Goal: Task Accomplishment & Management: Manage account settings

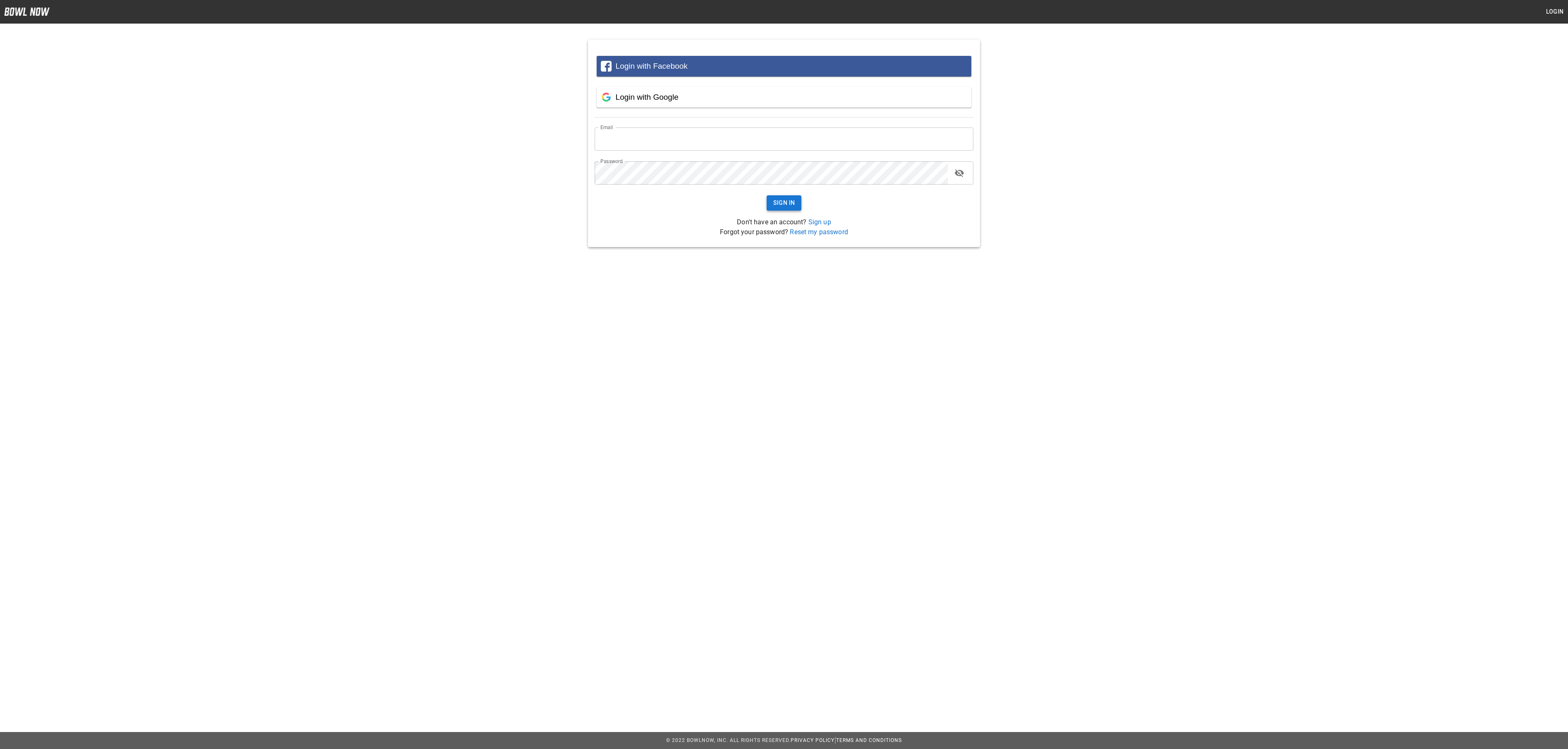
type input "**********"
click at [786, 207] on button "Sign In" at bounding box center [784, 203] width 35 height 15
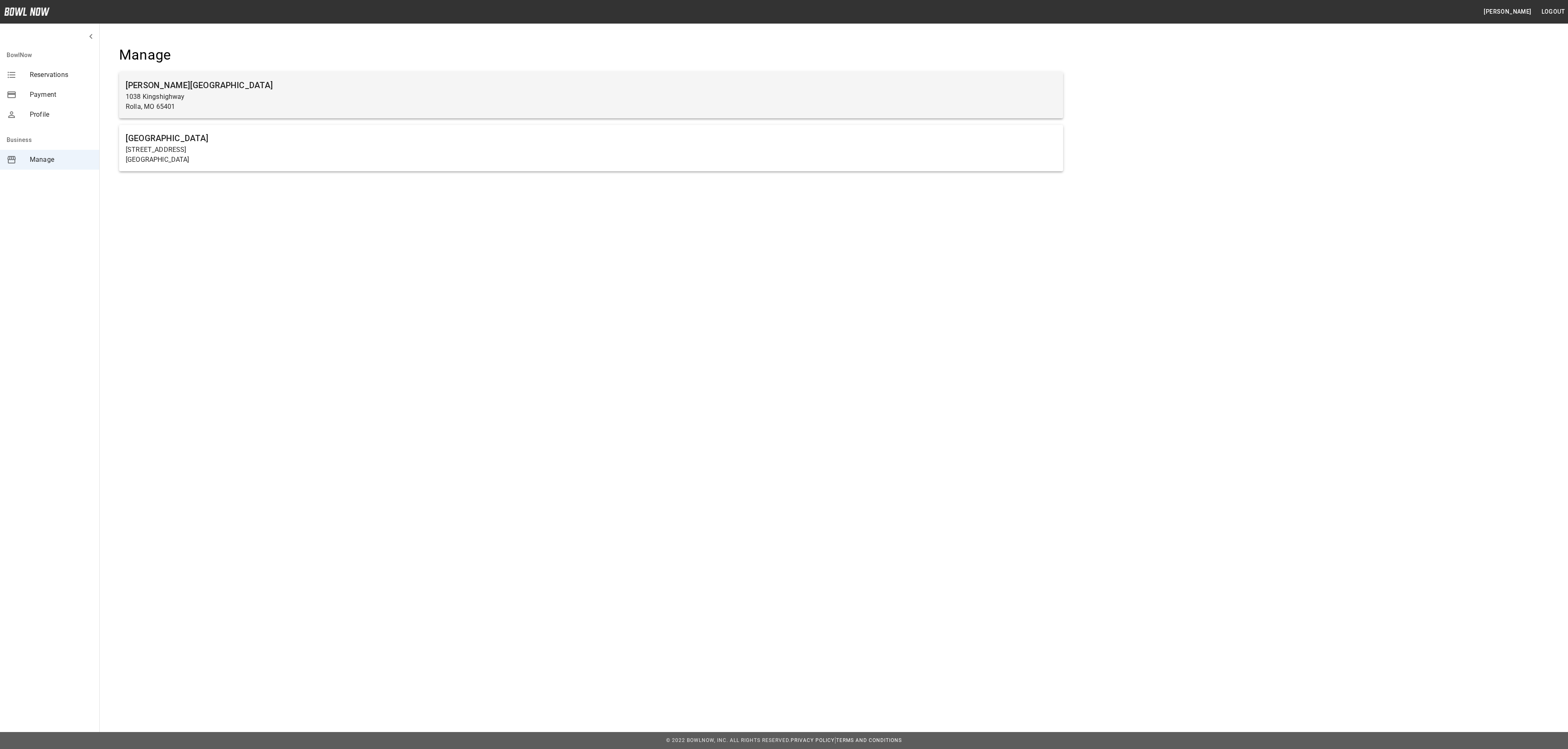
click at [617, 97] on p "1038 Kingshighway" at bounding box center [591, 97] width 931 height 10
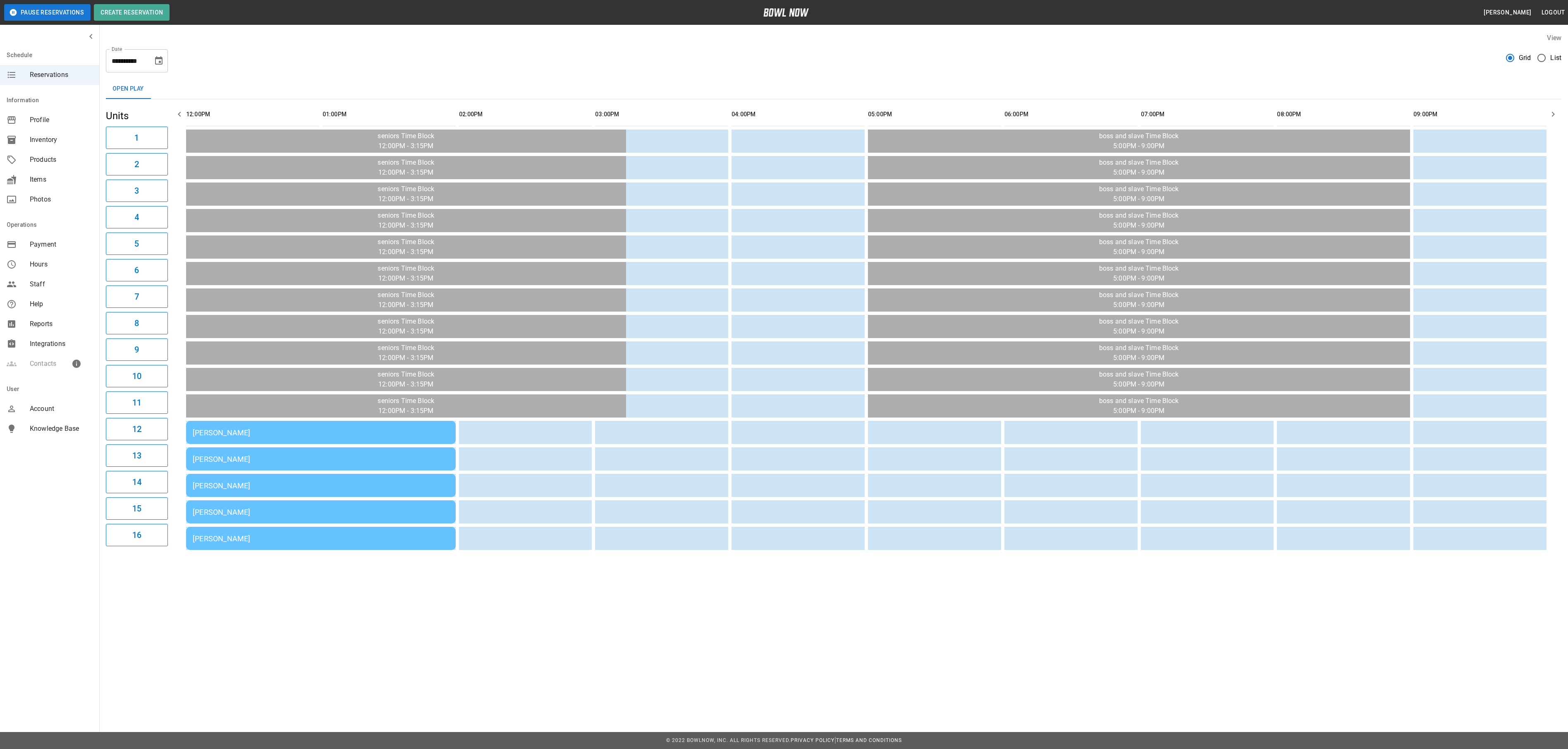
click at [285, 441] on td "[PERSON_NAME]" at bounding box center [321, 432] width 270 height 23
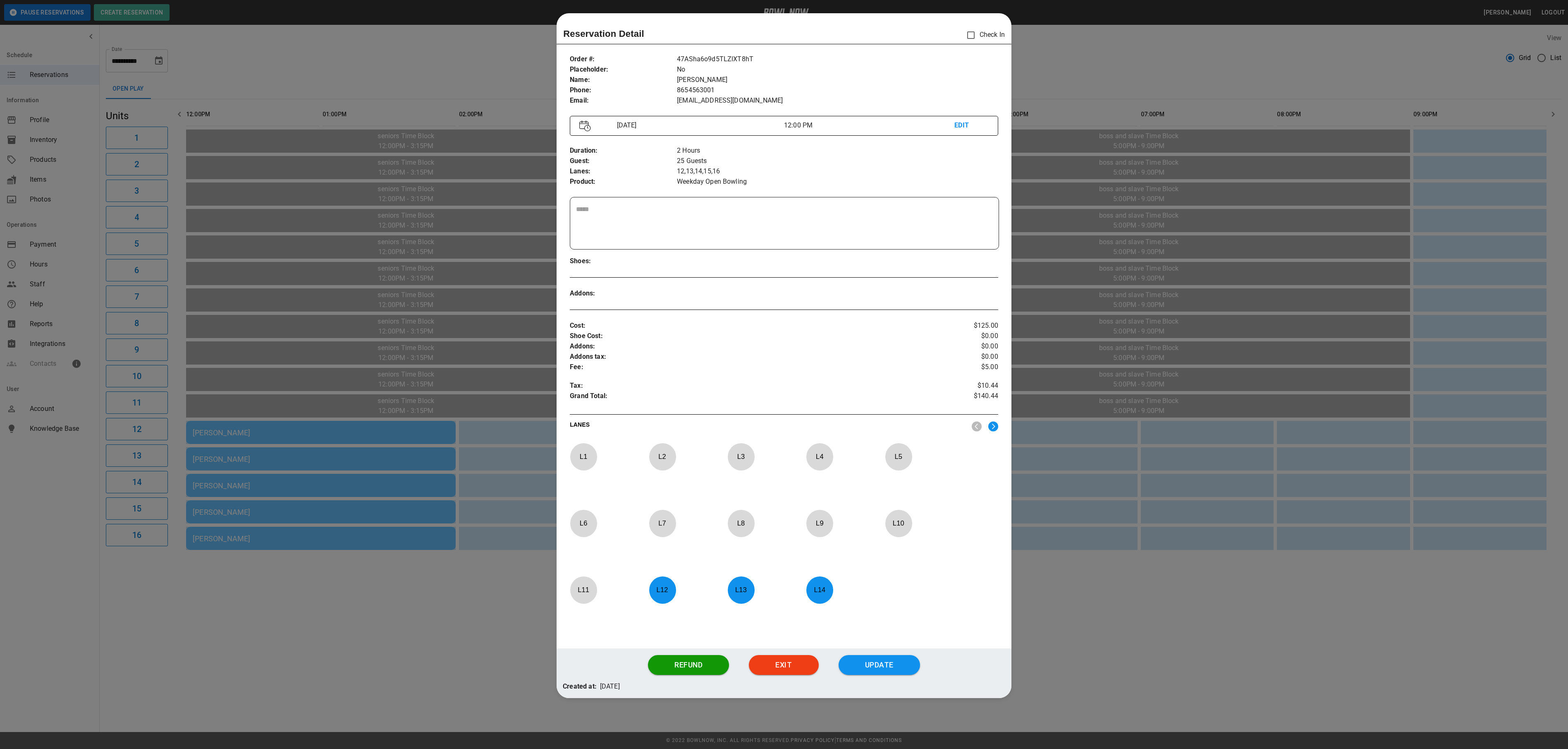
click at [1259, 71] on div at bounding box center [784, 374] width 1568 height 749
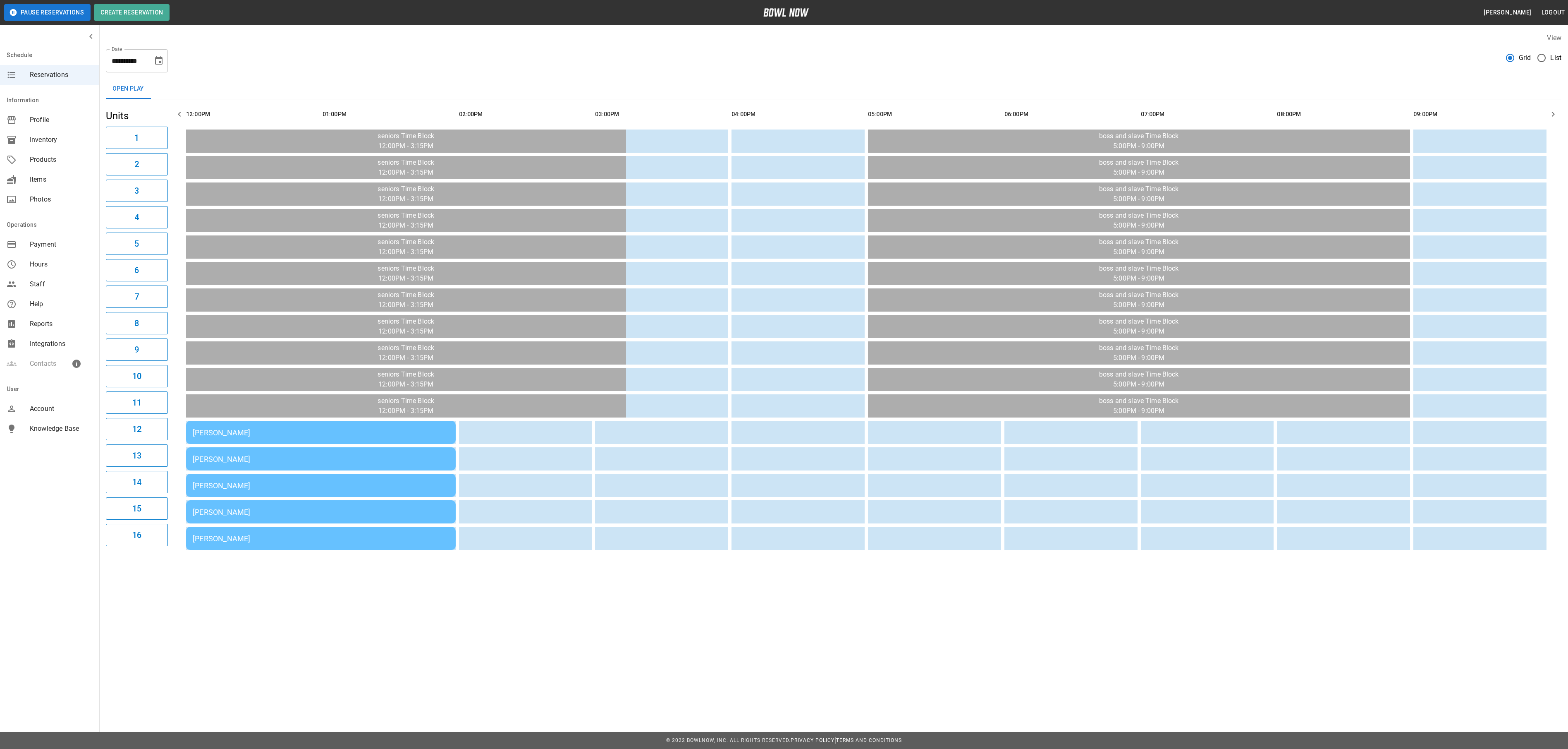
click at [277, 537] on div "[PERSON_NAME]" at bounding box center [321, 538] width 256 height 9
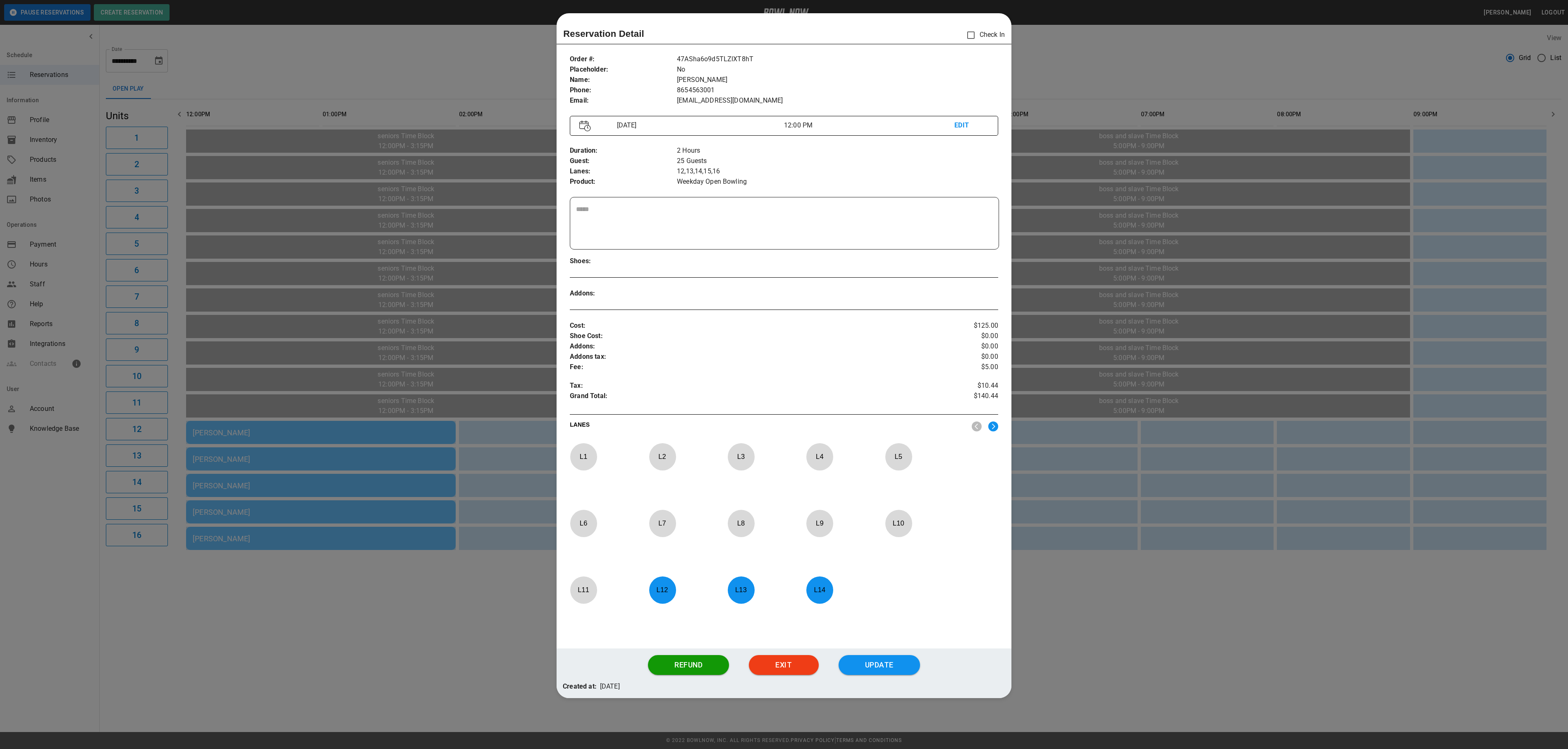
click at [1298, 58] on div at bounding box center [784, 374] width 1568 height 749
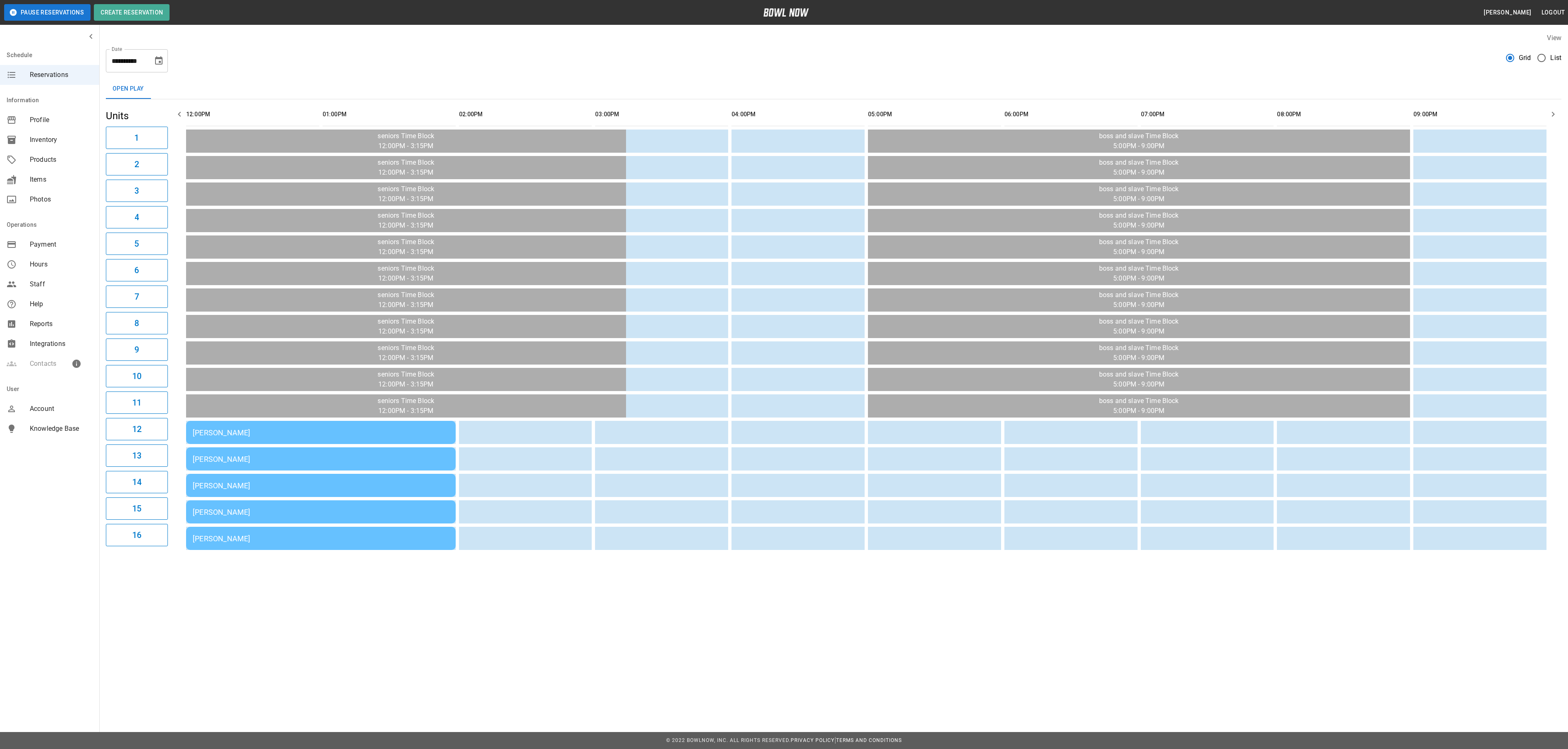
click at [429, 438] on td "[PERSON_NAME]" at bounding box center [321, 432] width 270 height 23
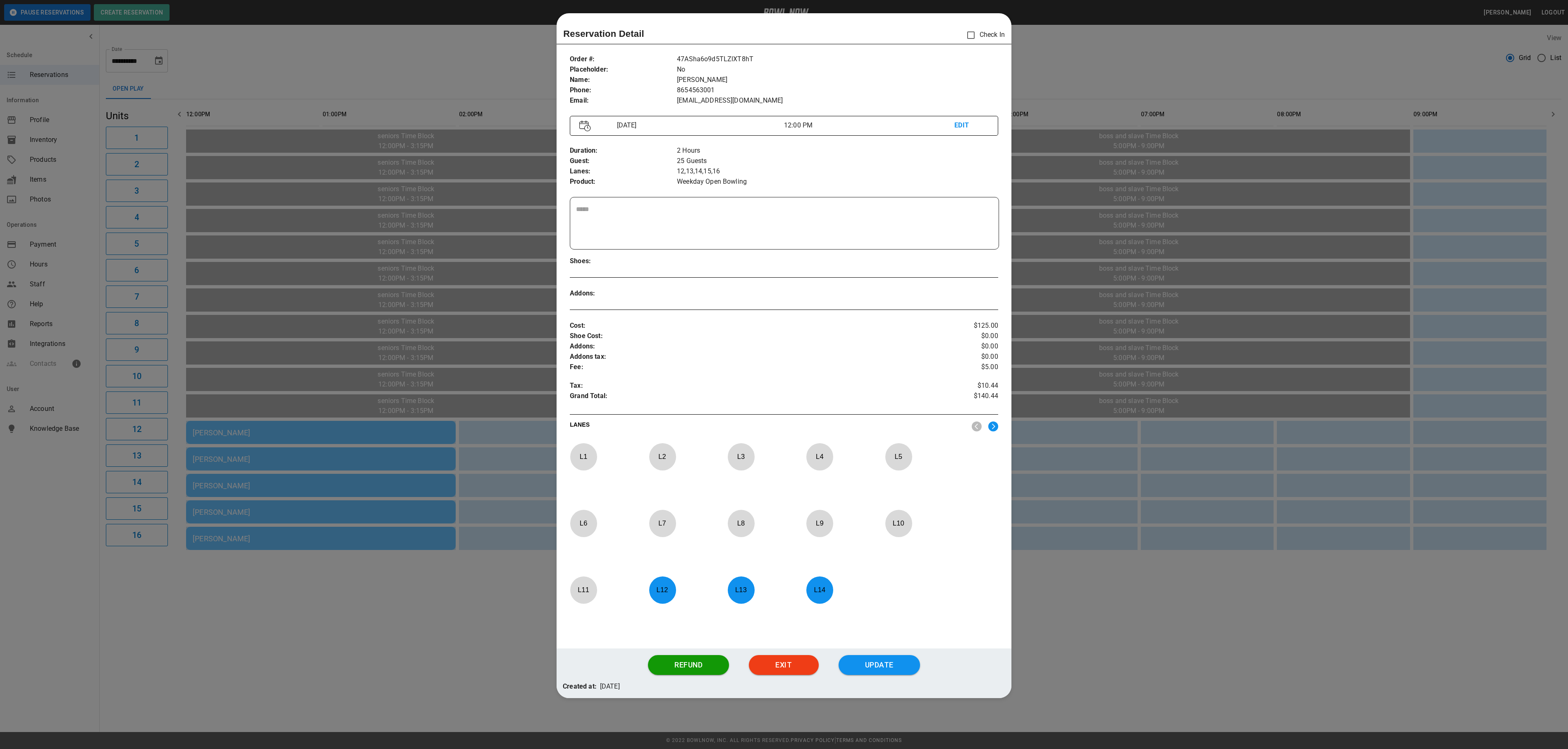
click at [416, 612] on div at bounding box center [784, 374] width 1568 height 749
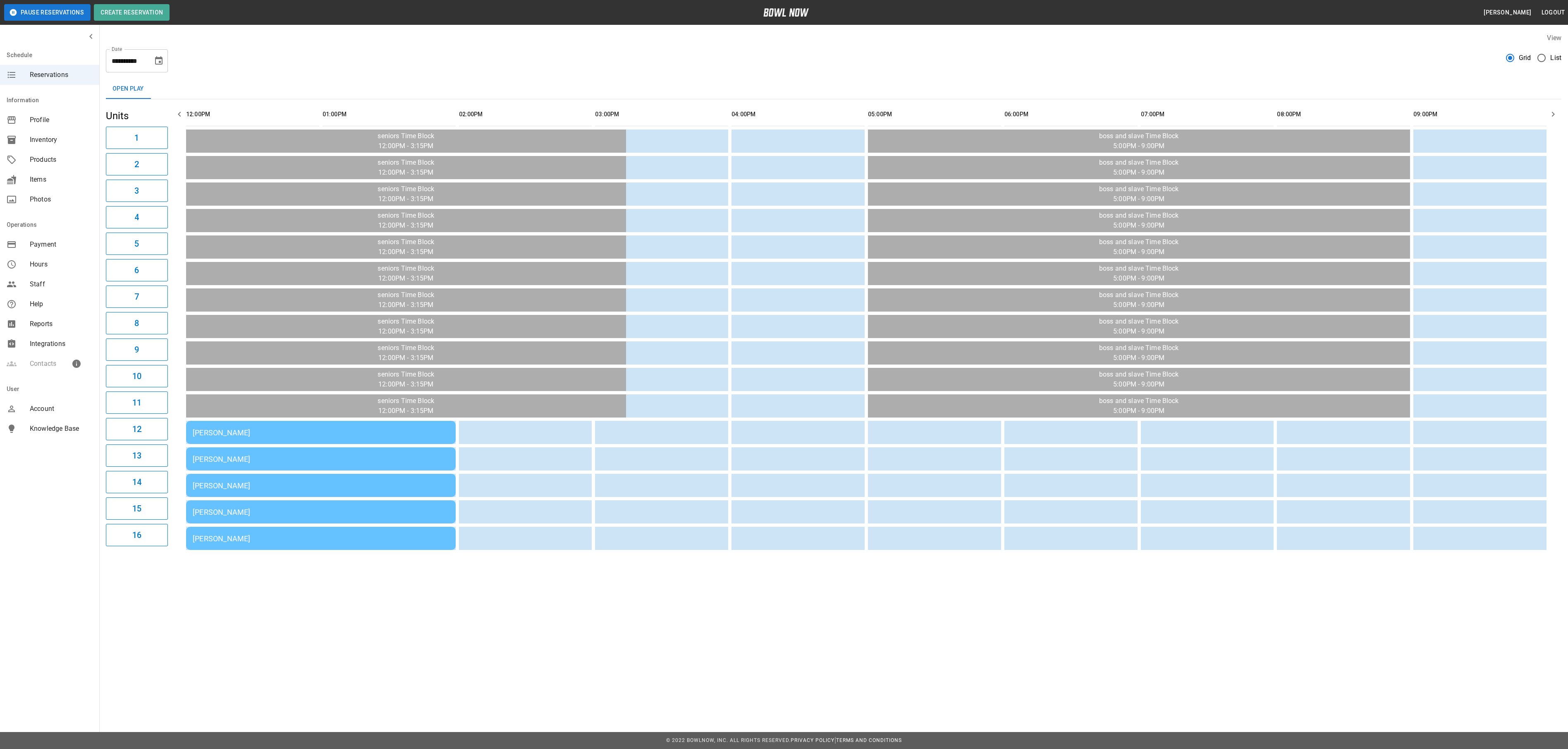
click at [427, 543] on div "[PERSON_NAME]" at bounding box center [321, 538] width 256 height 9
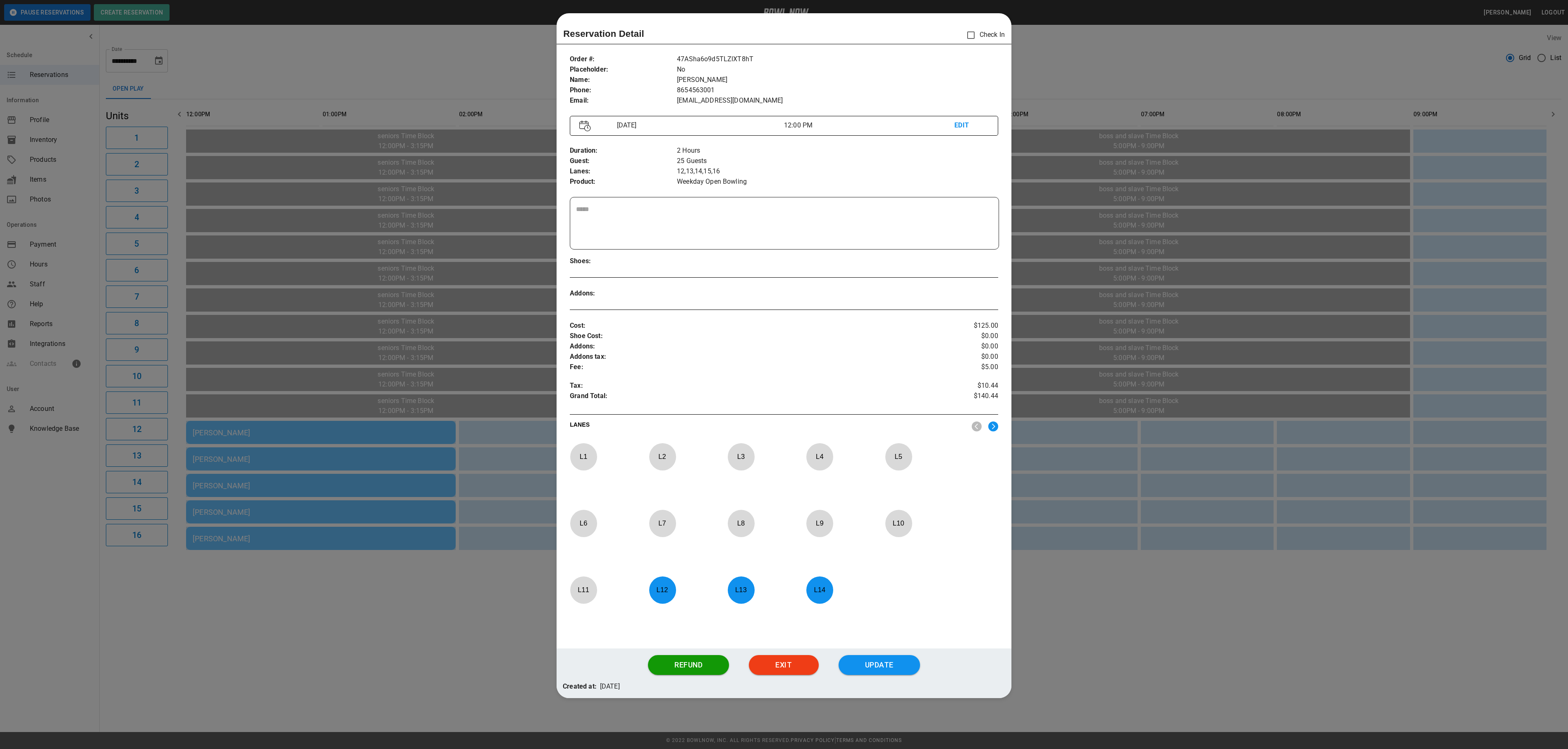
click at [444, 620] on div at bounding box center [784, 374] width 1568 height 749
